Goal: Check status: Check status

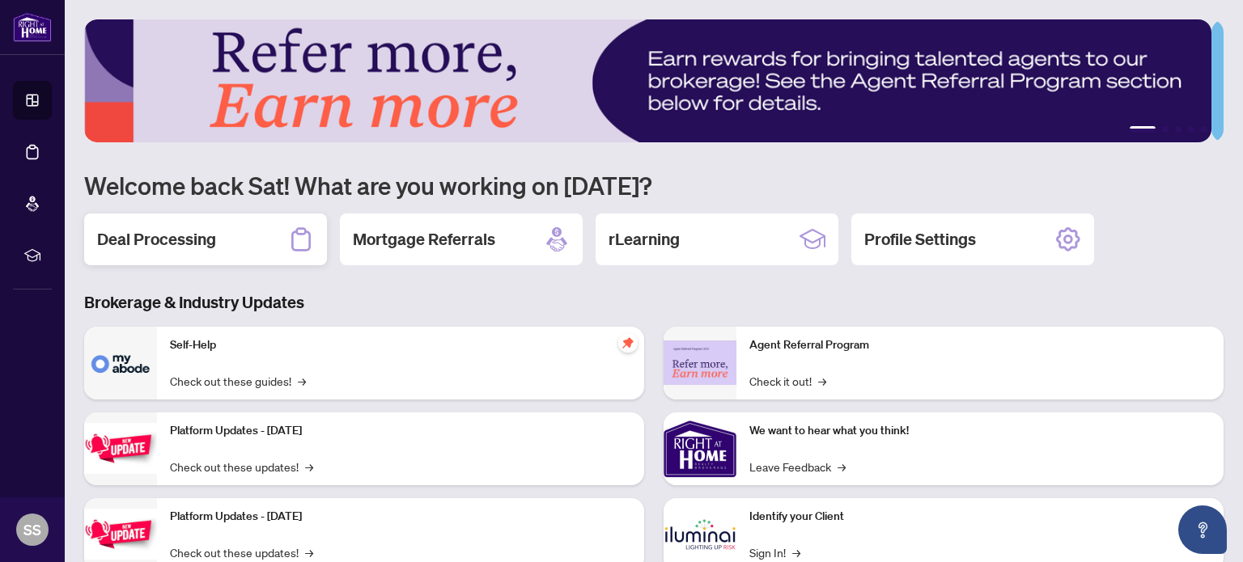
click at [168, 246] on h2 "Deal Processing" at bounding box center [156, 239] width 119 height 23
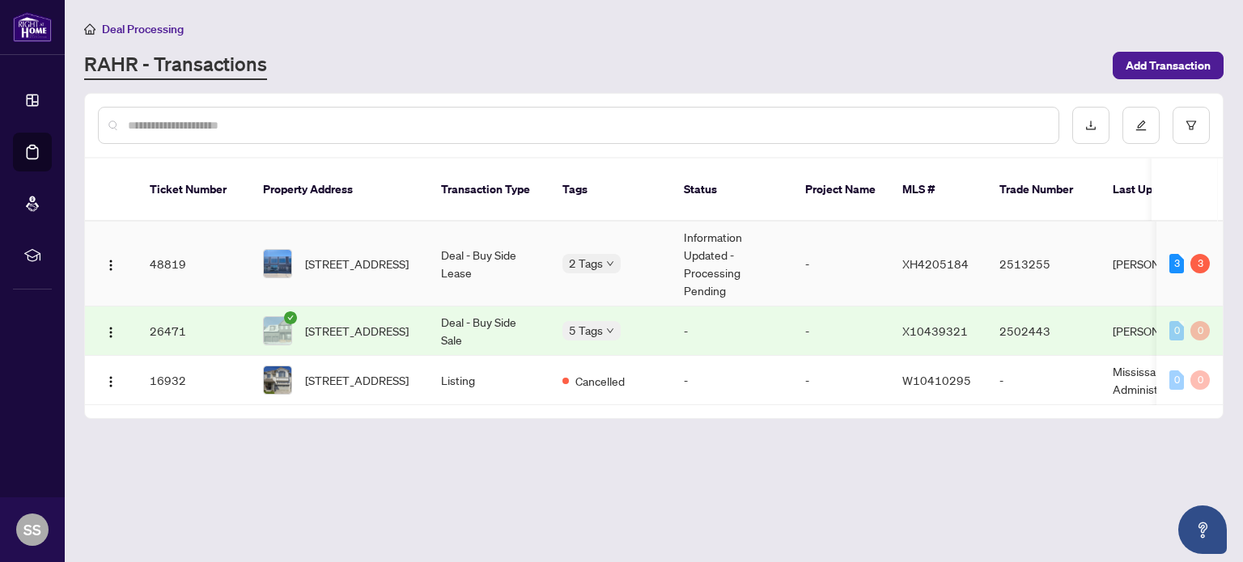
click at [715, 238] on td "Information Updated - Processing Pending" at bounding box center [731, 264] width 121 height 85
